Goal: Information Seeking & Learning: Check status

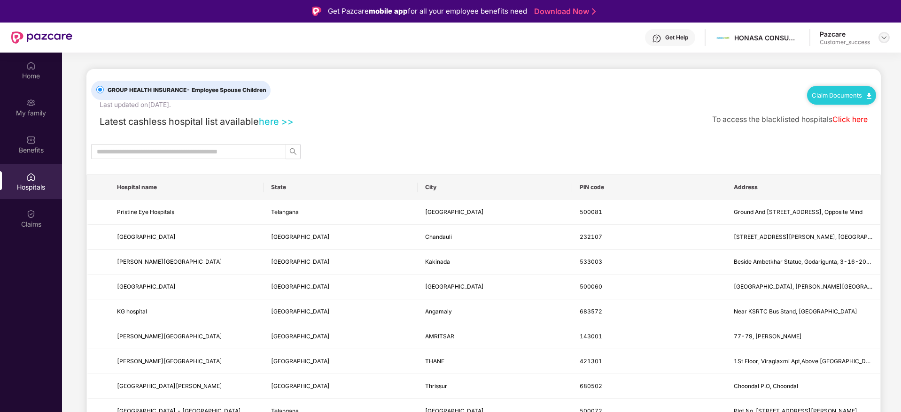
click at [882, 34] on img at bounding box center [884, 38] width 8 height 8
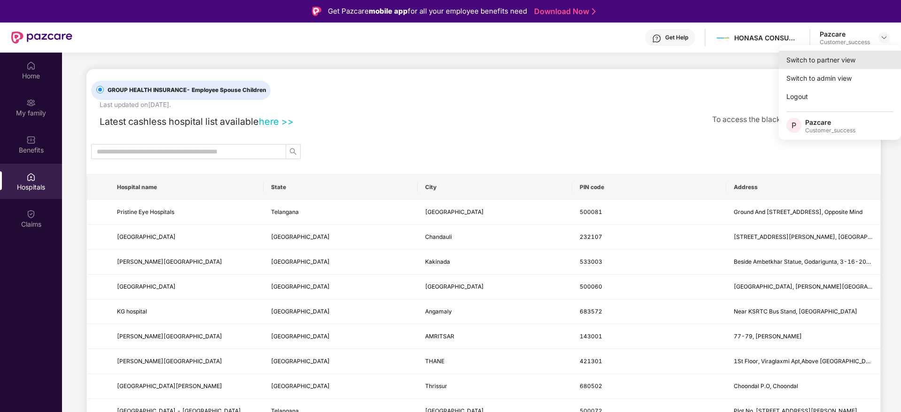
click at [829, 64] on div "Switch to partner view" at bounding box center [840, 60] width 122 height 18
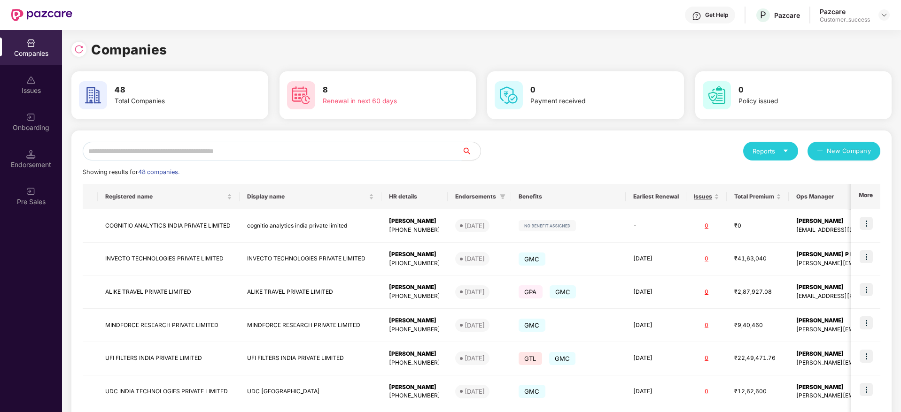
click at [256, 157] on input "text" at bounding box center [272, 151] width 379 height 19
type input "*"
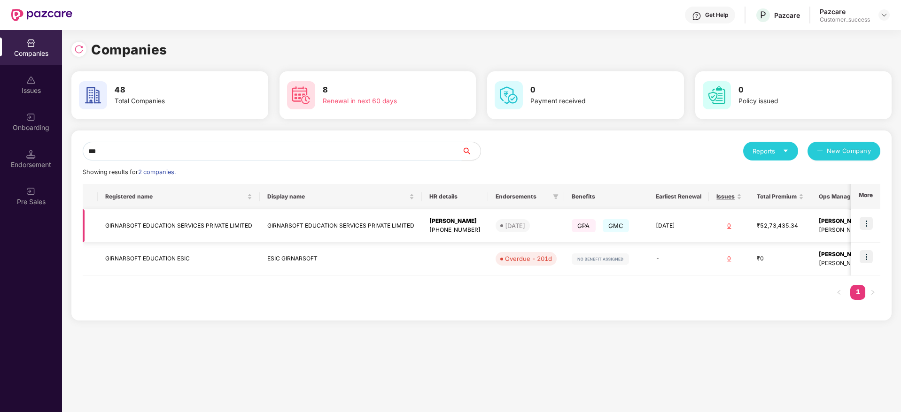
type input "***"
click at [866, 222] on img at bounding box center [866, 223] width 13 height 13
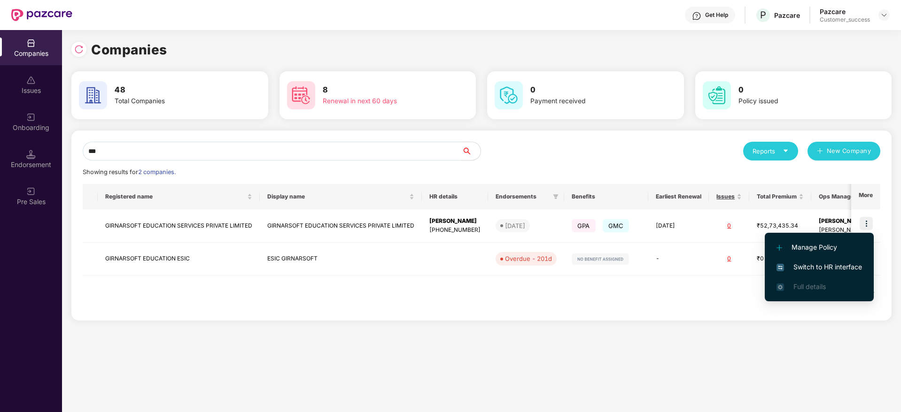
click at [819, 265] on span "Switch to HR interface" at bounding box center [818, 267] width 85 height 10
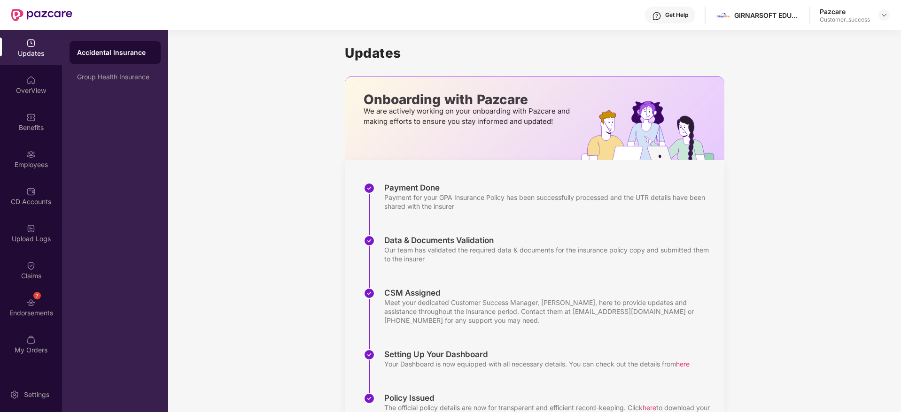
click at [23, 164] on div "Employees" at bounding box center [31, 164] width 62 height 9
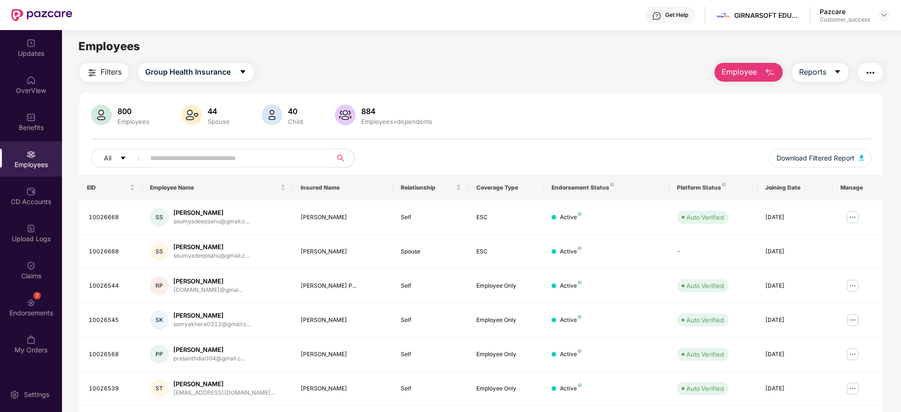
click at [191, 153] on input "text" at bounding box center [234, 158] width 169 height 14
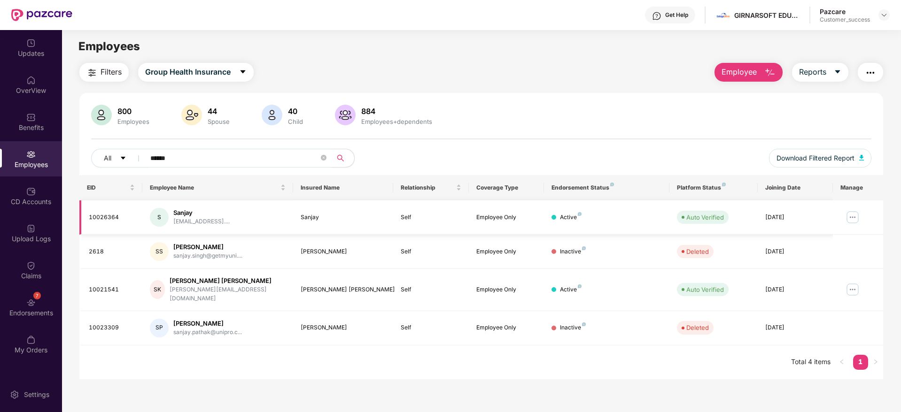
type input "******"
click at [852, 212] on img at bounding box center [852, 217] width 15 height 15
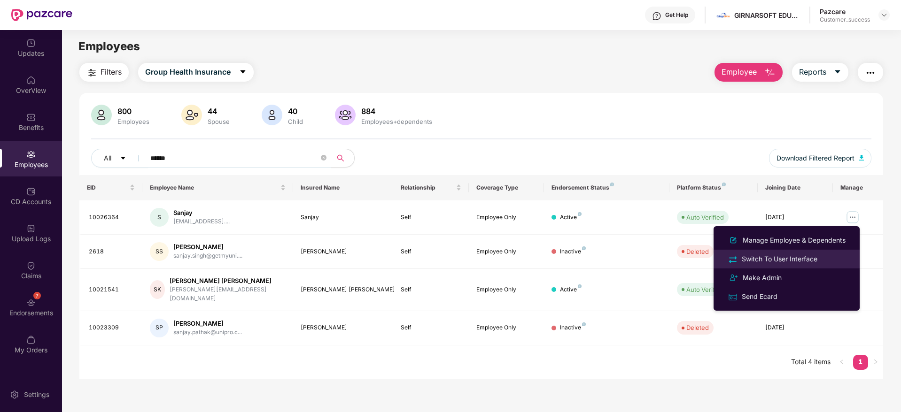
click at [789, 256] on div "Switch To User Interface" at bounding box center [779, 259] width 79 height 10
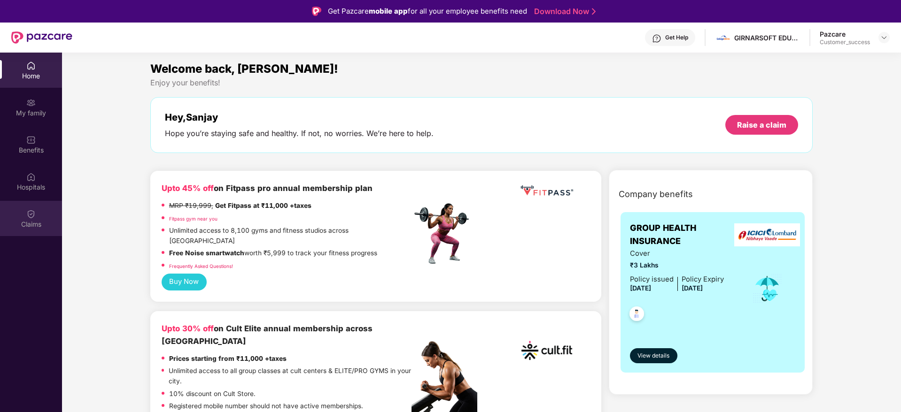
click at [32, 212] on img at bounding box center [30, 213] width 9 height 9
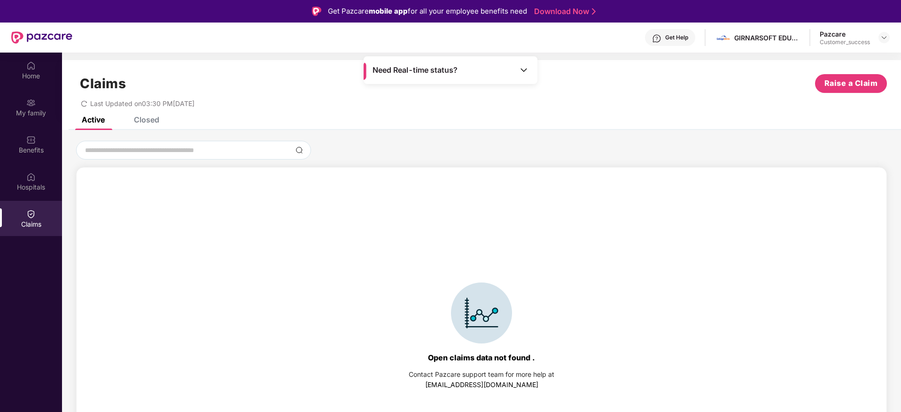
click at [145, 118] on div "Closed" at bounding box center [146, 119] width 25 height 9
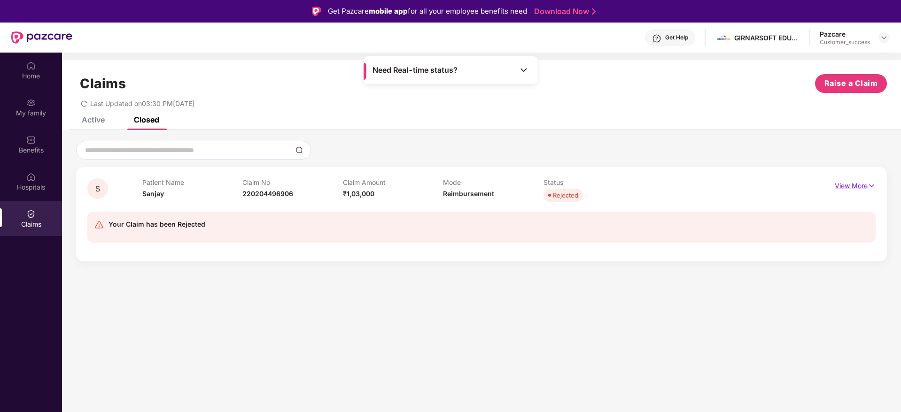
click at [872, 183] on img at bounding box center [871, 186] width 8 height 10
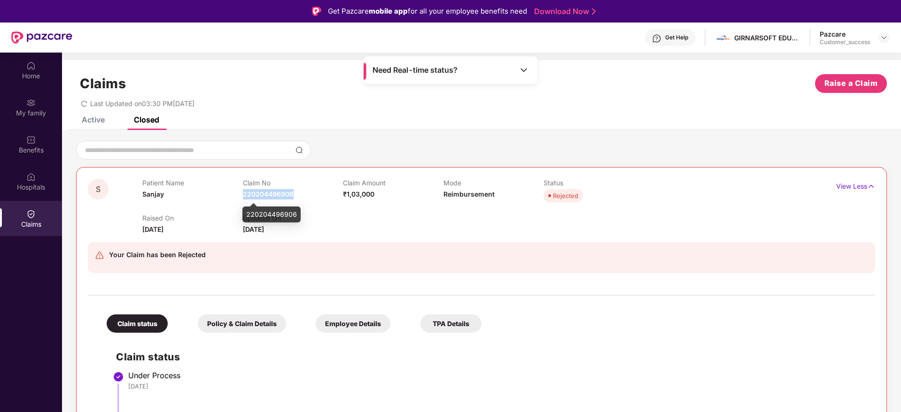
drag, startPoint x: 299, startPoint y: 199, endPoint x: 244, endPoint y: 195, distance: 55.1
click at [244, 195] on div "Claim No 220204496906" at bounding box center [293, 192] width 100 height 26
copy span "220204496906"
click at [529, 144] on div at bounding box center [481, 150] width 811 height 19
click at [863, 148] on div at bounding box center [481, 150] width 811 height 19
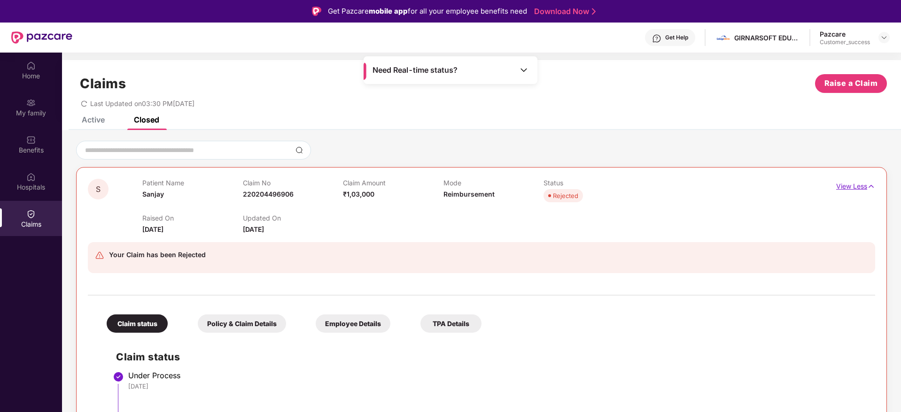
click at [854, 184] on p "View Less" at bounding box center [855, 185] width 39 height 13
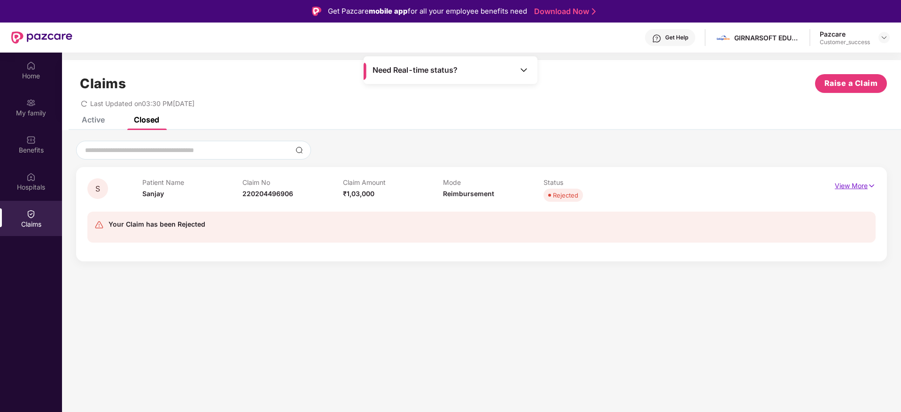
click at [871, 184] on img at bounding box center [871, 186] width 8 height 10
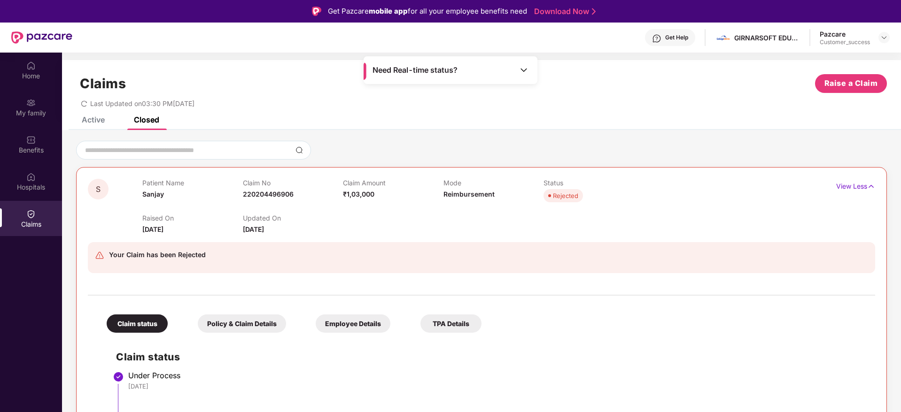
click at [687, 102] on div "Last Updated on 03:30 PM, 12 Sep 2025" at bounding box center [481, 100] width 811 height 15
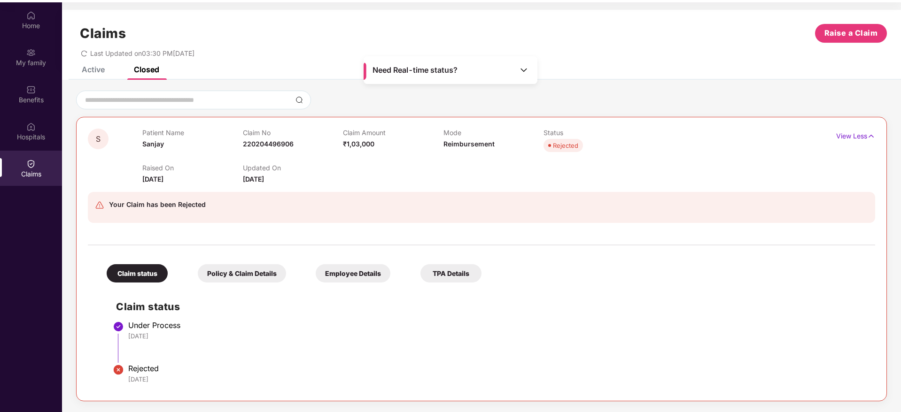
scroll to position [53, 0]
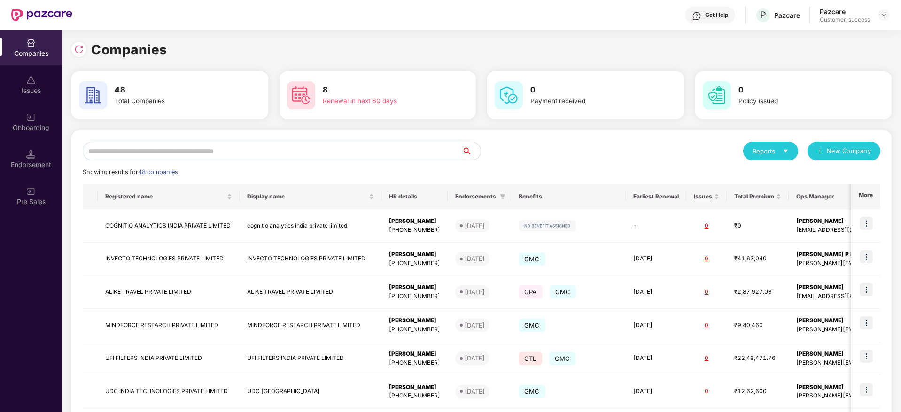
click at [312, 152] on input "text" at bounding box center [272, 151] width 379 height 19
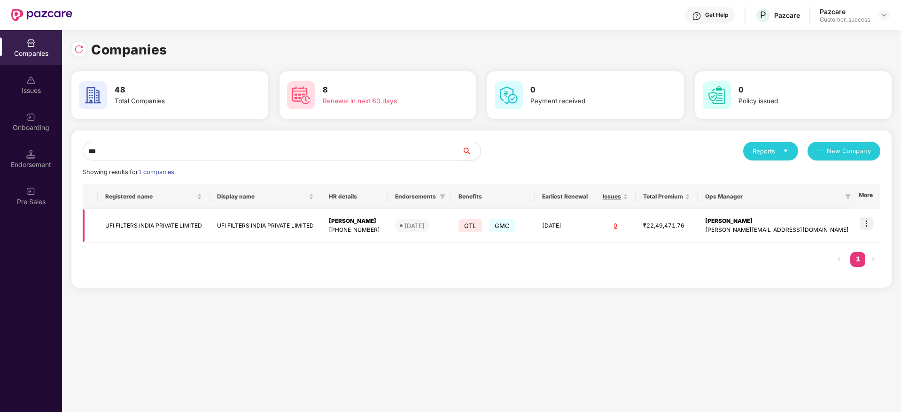
type input "***"
click at [867, 223] on img at bounding box center [866, 223] width 13 height 13
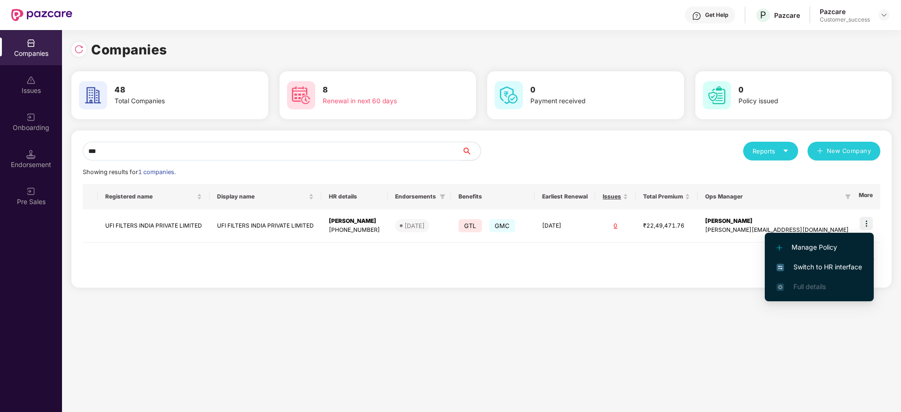
click at [793, 266] on span "Switch to HR interface" at bounding box center [818, 267] width 85 height 10
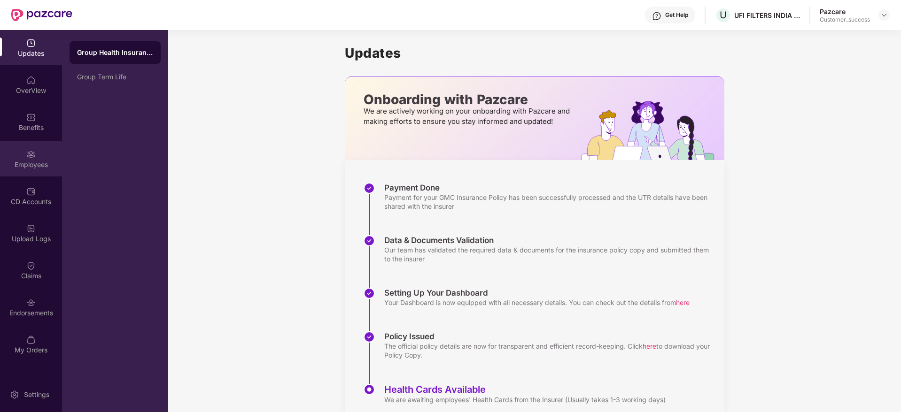
click at [35, 164] on div "Employees" at bounding box center [31, 164] width 62 height 9
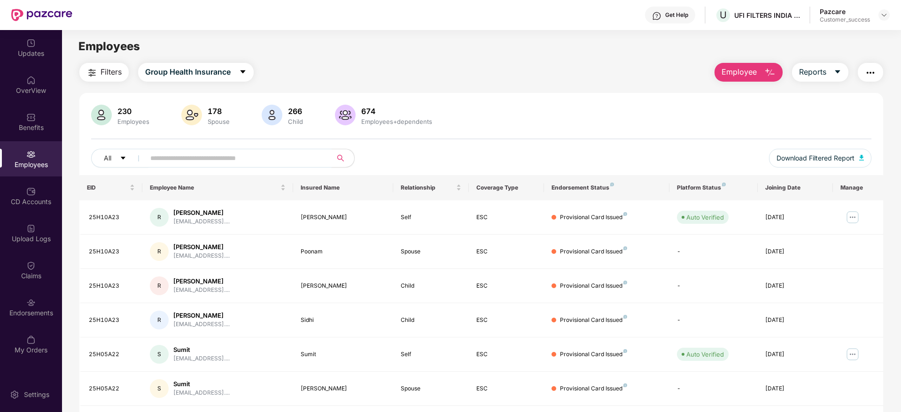
click at [155, 162] on input "text" at bounding box center [234, 158] width 169 height 14
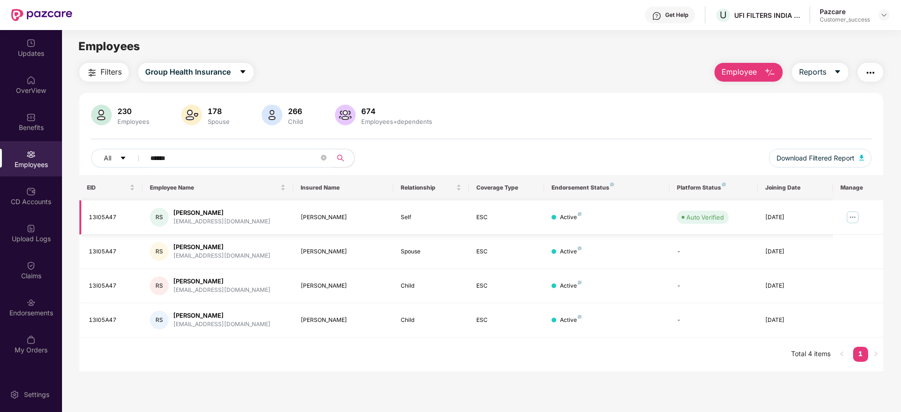
type input "******"
click at [850, 214] on img at bounding box center [852, 217] width 15 height 15
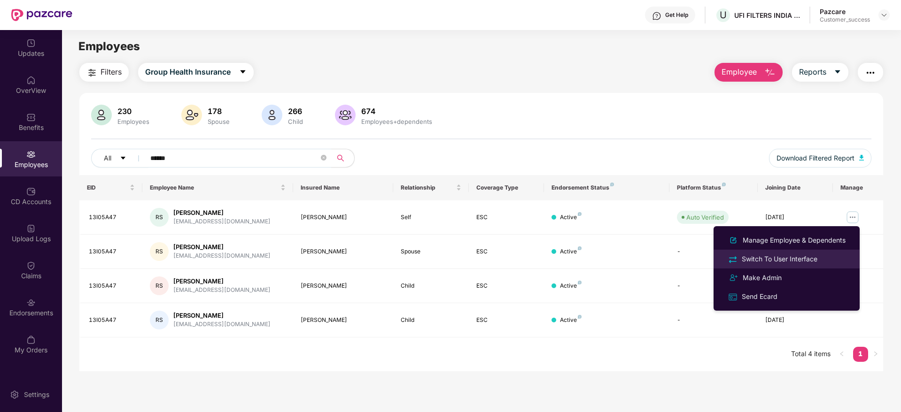
click at [787, 259] on div "Switch To User Interface" at bounding box center [779, 259] width 79 height 10
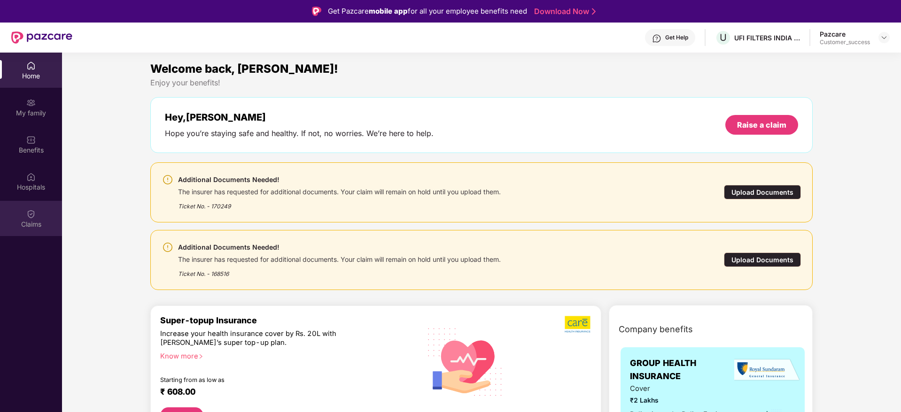
click at [27, 214] on img at bounding box center [30, 213] width 9 height 9
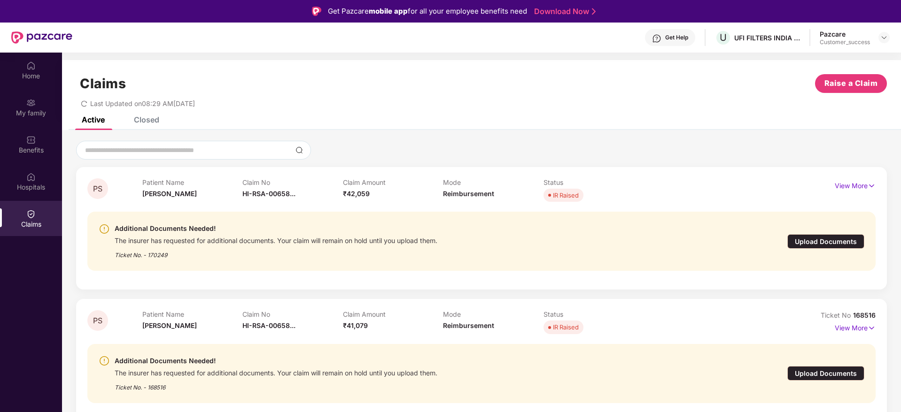
click at [583, 131] on div "PS Patient Name [PERSON_NAME] Claim No HI-RSA-00658... Claim Amount ₹42,059 Mod…" at bounding box center [481, 281] width 839 height 302
click at [148, 124] on div "Closed" at bounding box center [139, 119] width 39 height 21
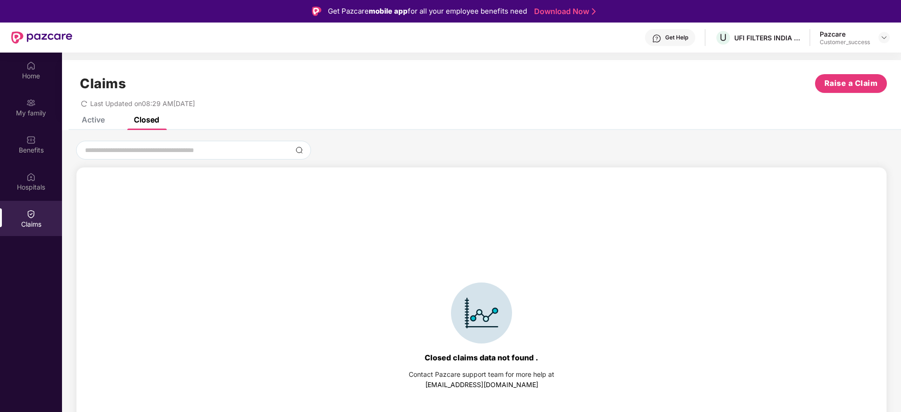
click at [86, 120] on div "Active" at bounding box center [93, 119] width 23 height 9
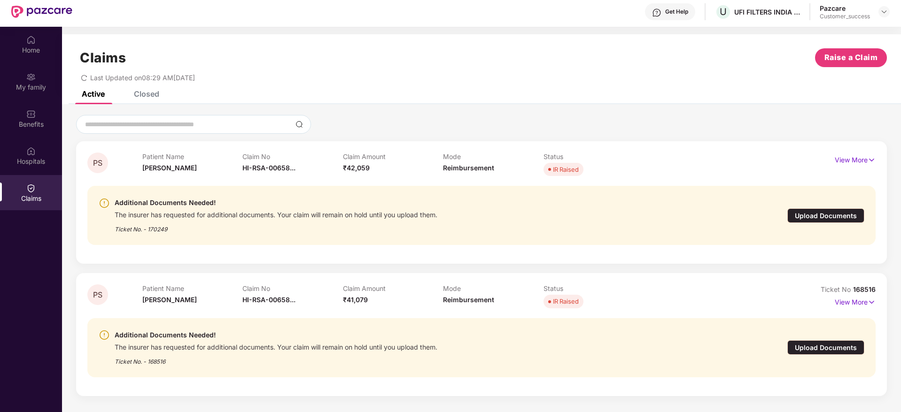
scroll to position [53, 0]
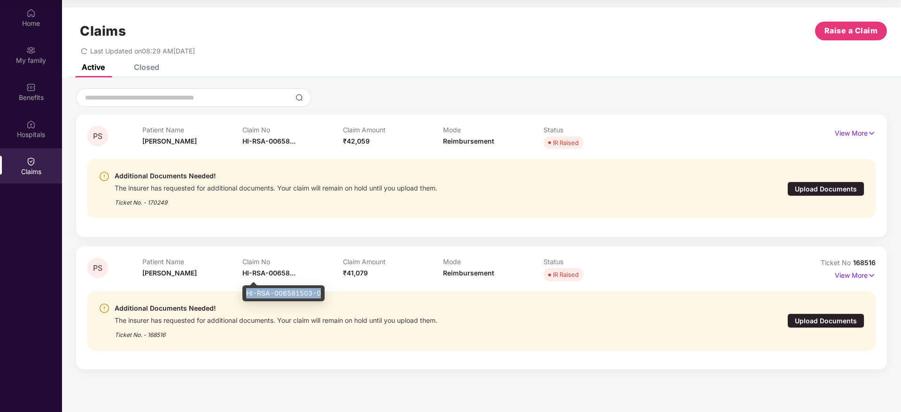
drag, startPoint x: 246, startPoint y: 294, endPoint x: 322, endPoint y: 295, distance: 75.6
click at [322, 295] on div "HI-RSA-006581503-0" at bounding box center [283, 294] width 82 height 16
copy div "HI-RSA-006581503-0"
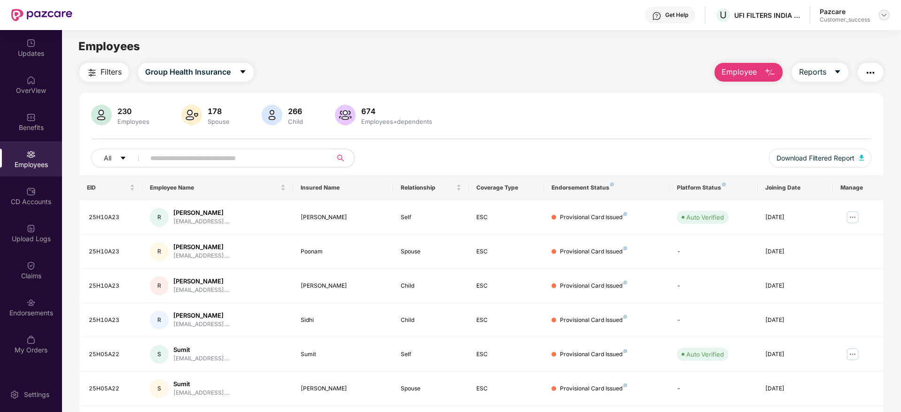
click at [888, 15] on div at bounding box center [883, 14] width 11 height 11
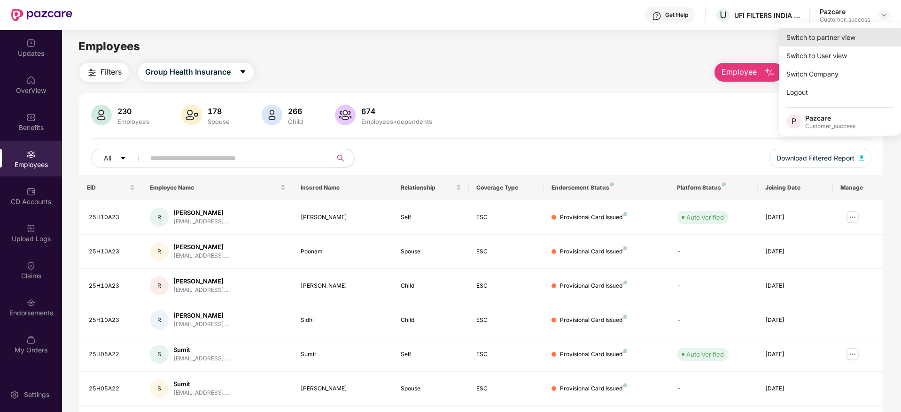
click at [837, 40] on div "Switch to partner view" at bounding box center [840, 37] width 122 height 18
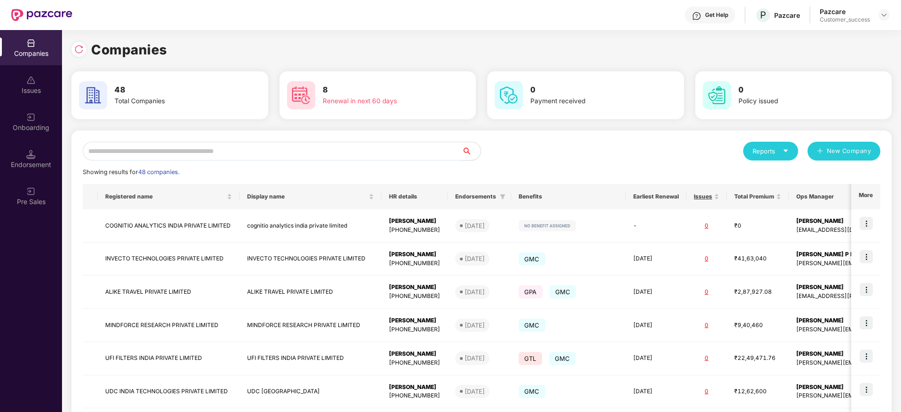
click at [263, 155] on input "text" at bounding box center [272, 151] width 379 height 19
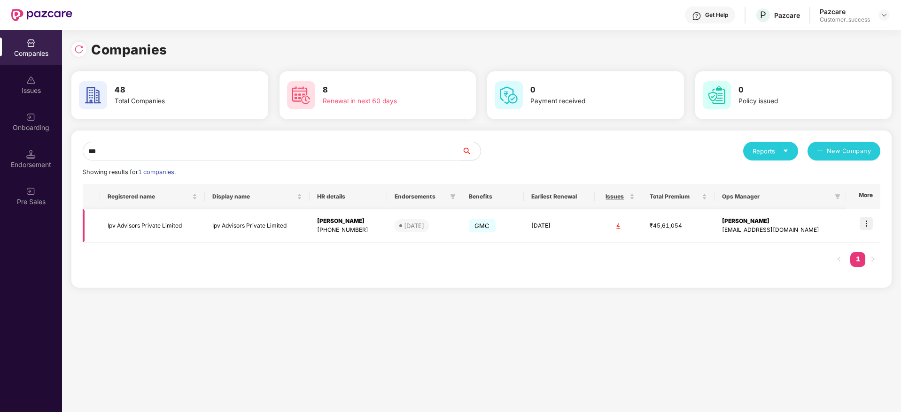
type input "***"
click at [867, 223] on img at bounding box center [866, 223] width 13 height 13
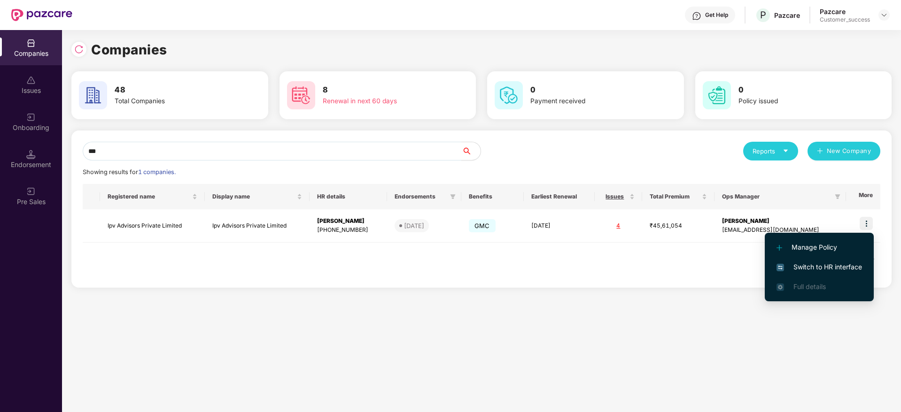
click at [821, 266] on span "Switch to HR interface" at bounding box center [818, 267] width 85 height 10
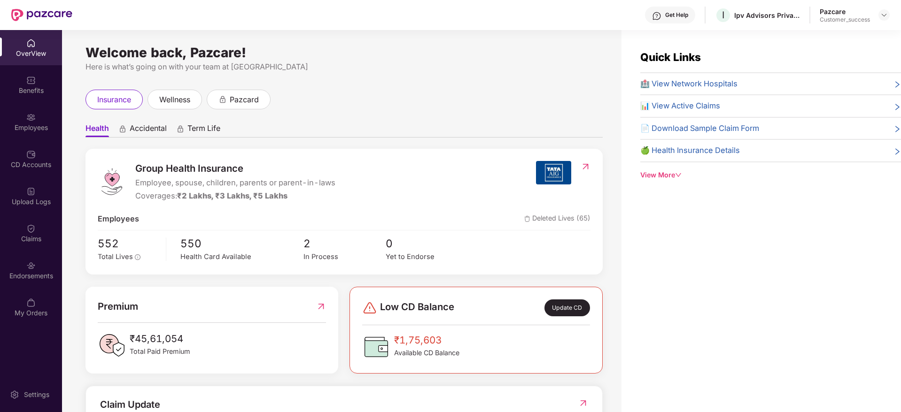
click at [31, 129] on div "Employees" at bounding box center [31, 127] width 62 height 9
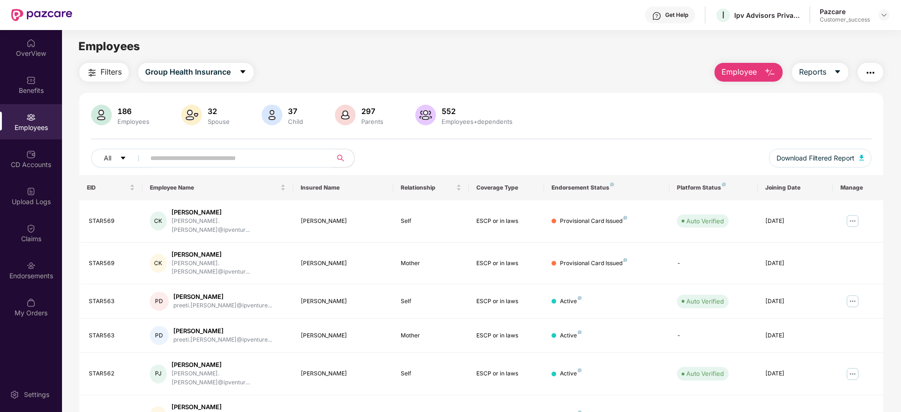
click at [180, 162] on input "text" at bounding box center [234, 158] width 169 height 14
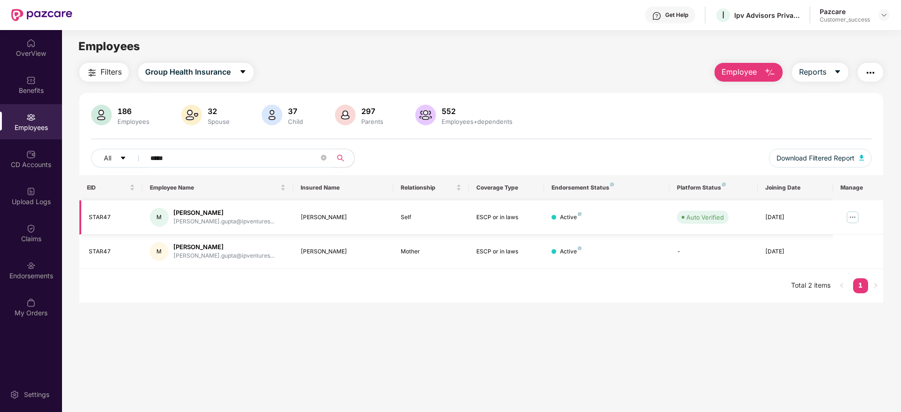
type input "*****"
click at [847, 219] on img at bounding box center [852, 217] width 15 height 15
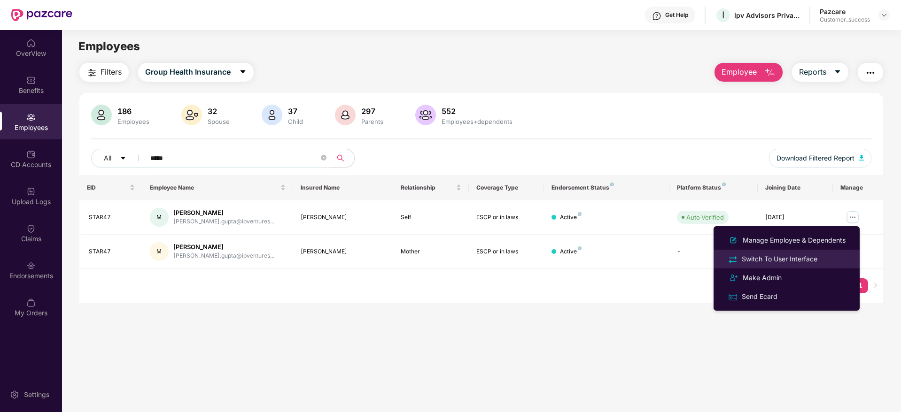
click at [801, 255] on div "Switch To User Interface" at bounding box center [779, 259] width 79 height 10
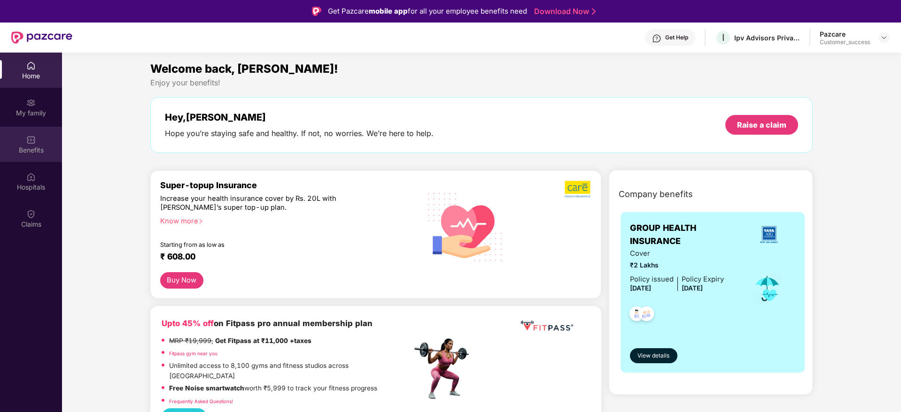
click at [33, 147] on div "Benefits" at bounding box center [31, 150] width 62 height 9
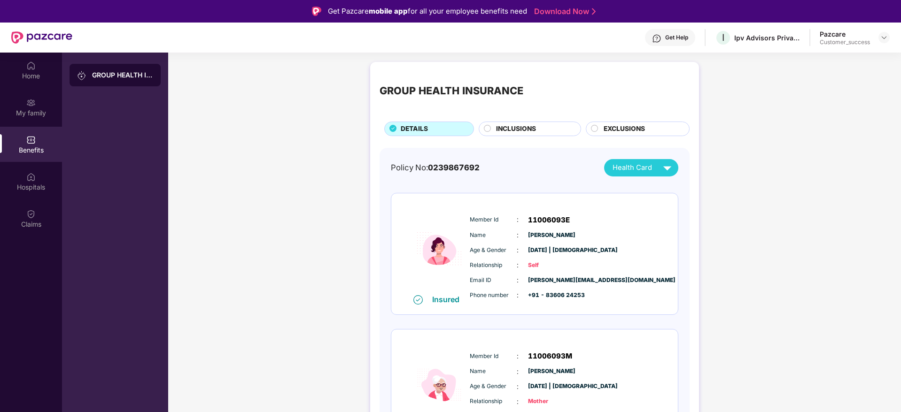
click at [488, 128] on circle at bounding box center [487, 128] width 7 height 7
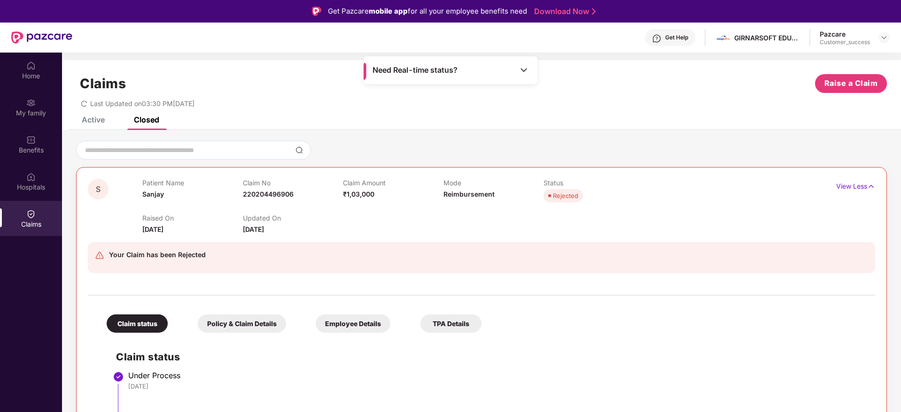
scroll to position [53, 0]
